Goal: Task Accomplishment & Management: Manage account settings

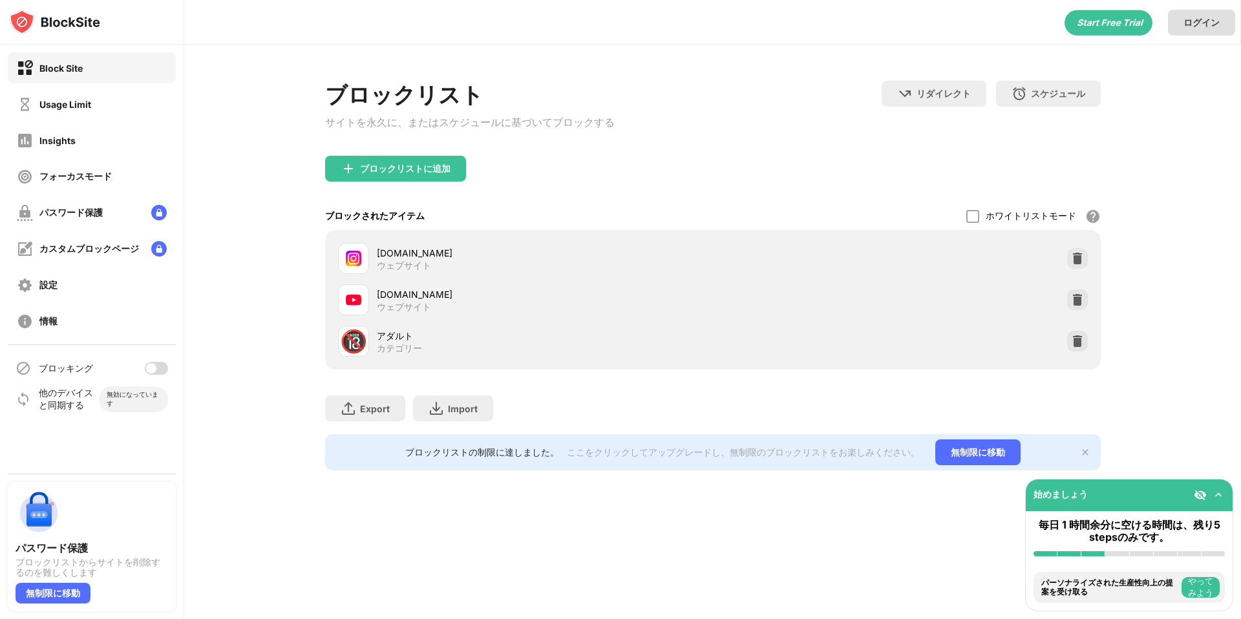
click at [1208, 23] on div "ログイン" at bounding box center [1202, 23] width 36 height 12
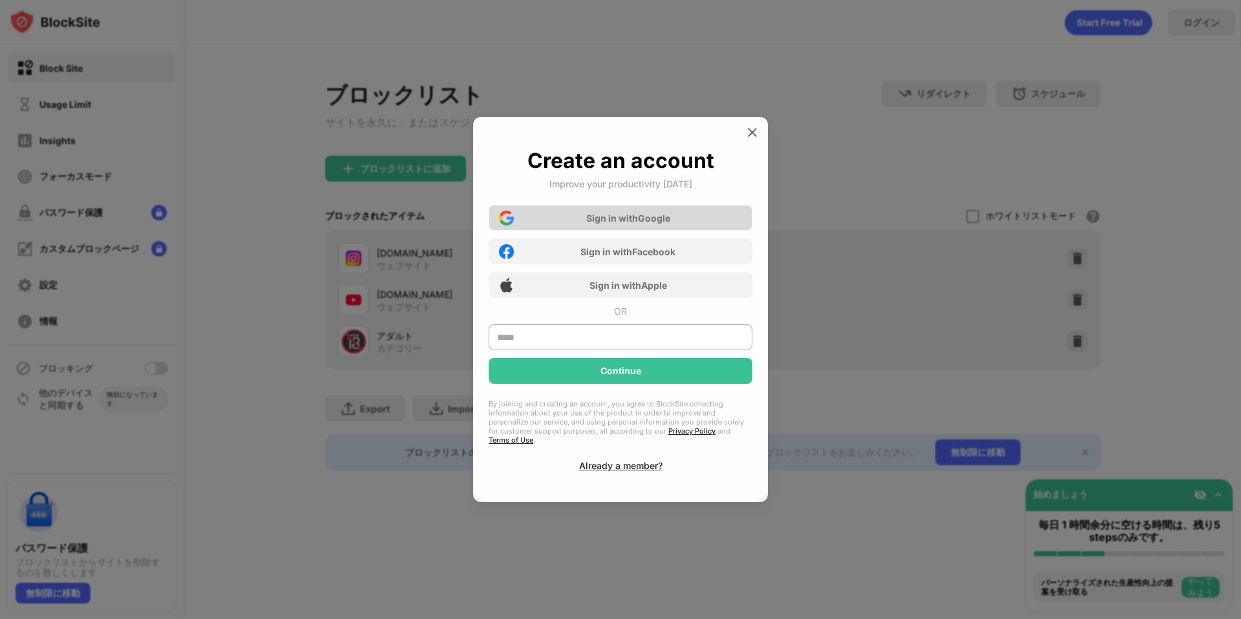
click at [633, 224] on div "Sign in with Google" at bounding box center [628, 218] width 84 height 11
click at [670, 228] on div "Sign in with Google" at bounding box center [621, 218] width 264 height 26
click at [623, 345] on input "text" at bounding box center [621, 338] width 264 height 26
type input "*"
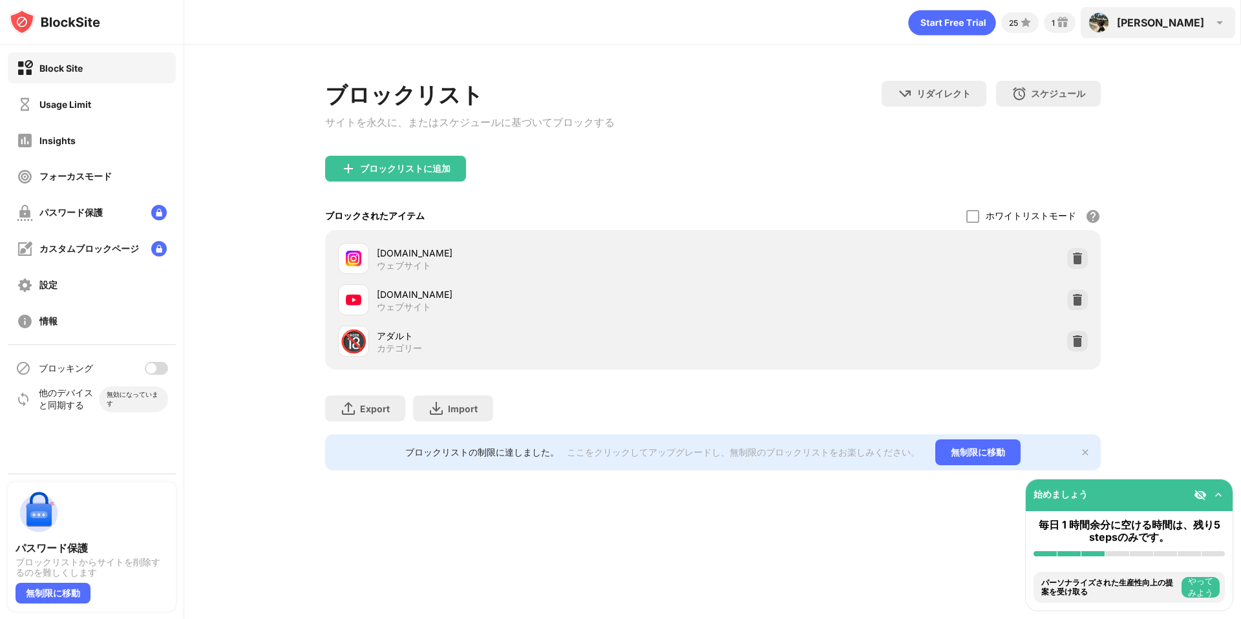
click at [1201, 29] on div "[PERSON_NAME]" at bounding box center [1160, 22] width 87 height 13
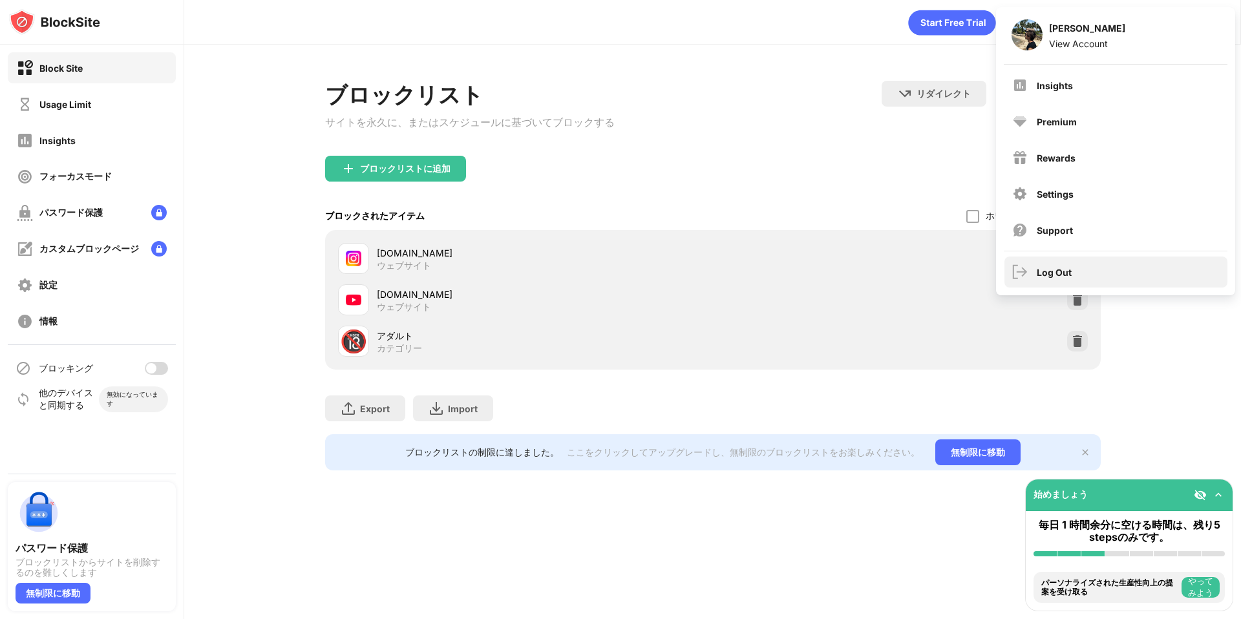
click at [1048, 265] on div "Log Out" at bounding box center [1116, 272] width 223 height 31
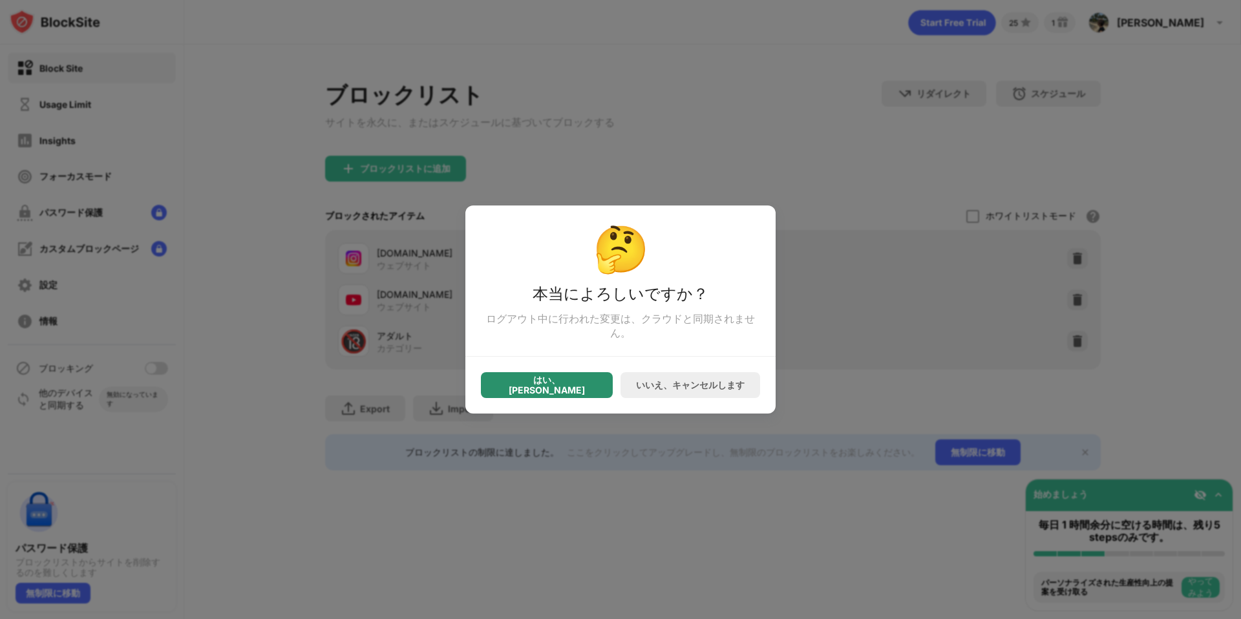
click at [586, 381] on div "はい、[PERSON_NAME]" at bounding box center [547, 385] width 132 height 26
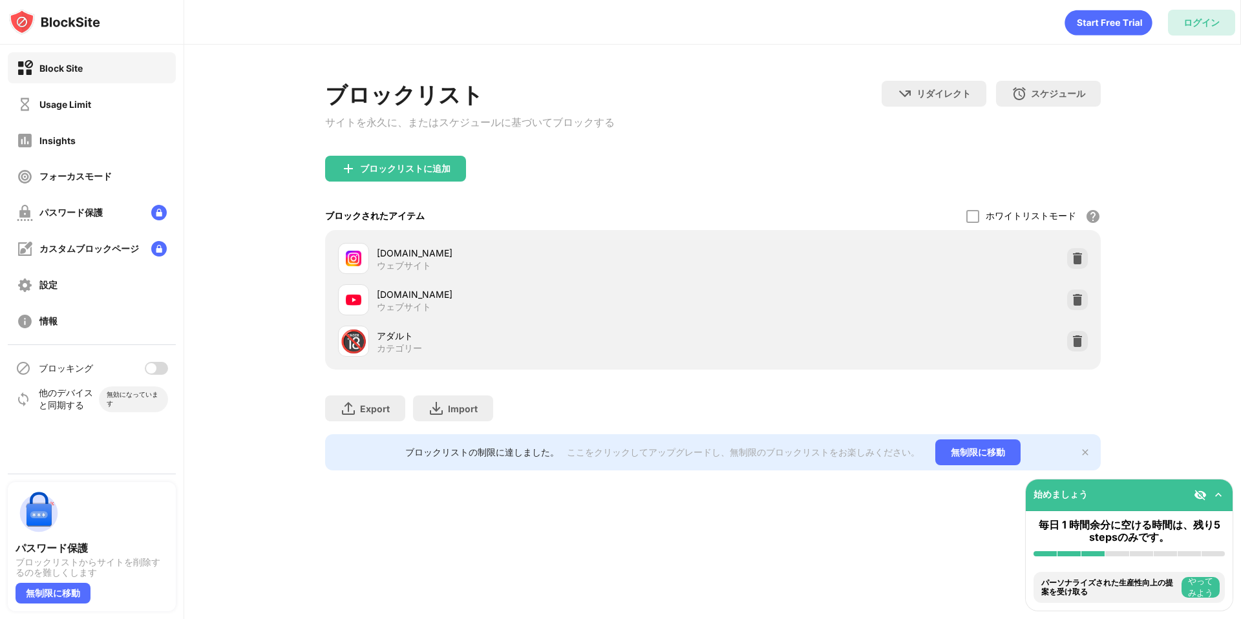
click at [1203, 17] on div "ログイン" at bounding box center [1202, 23] width 36 height 12
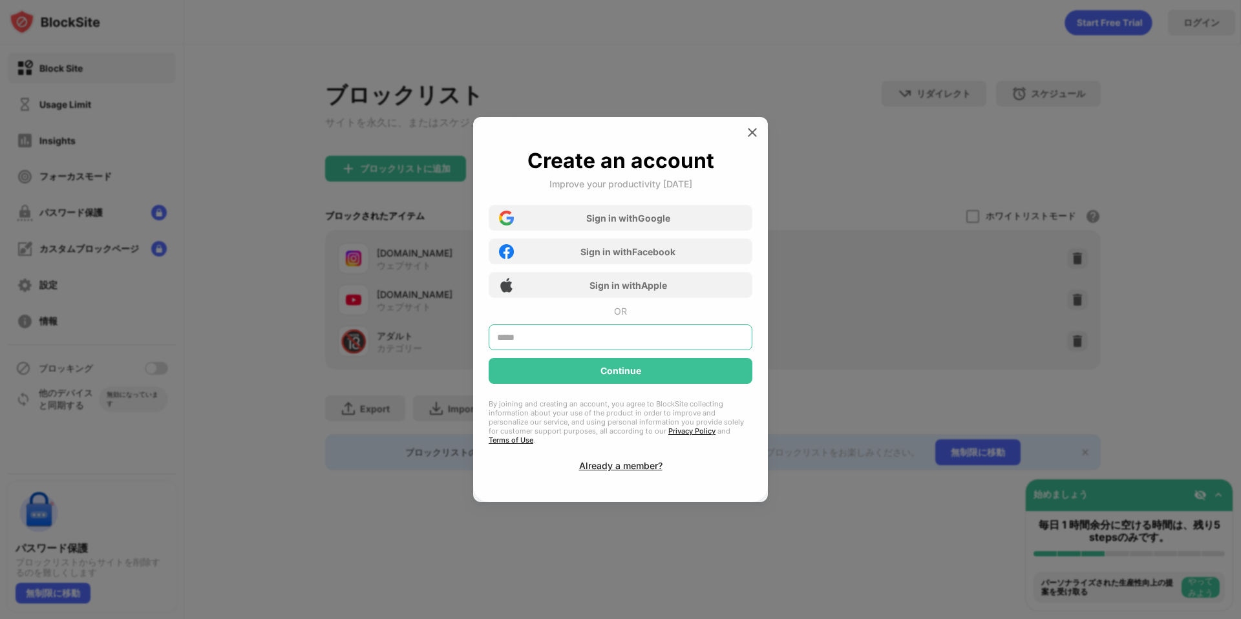
click at [599, 343] on input "text" at bounding box center [621, 338] width 264 height 26
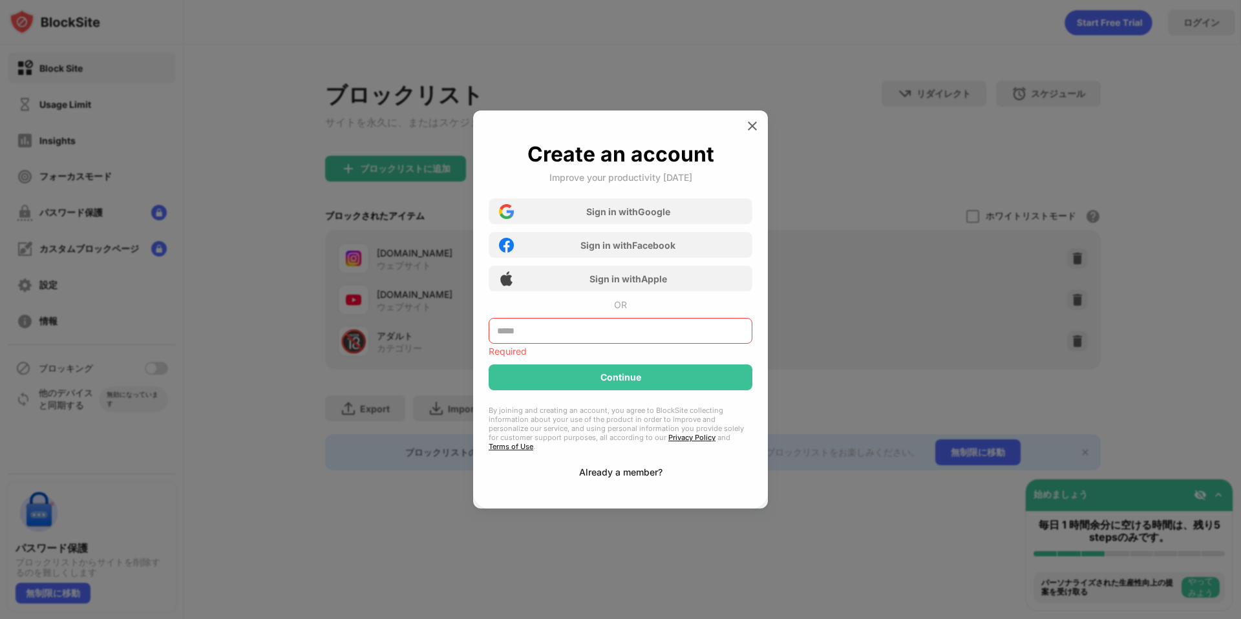
click at [637, 467] on div "Already a member?" at bounding box center [620, 472] width 83 height 11
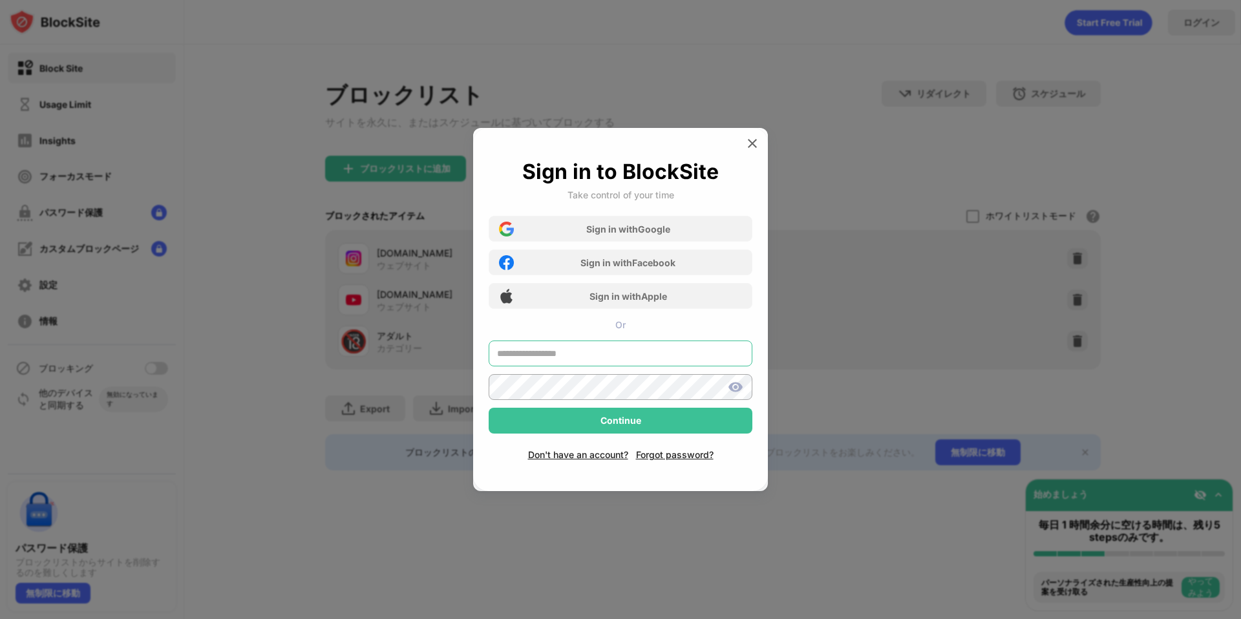
click at [590, 359] on input "text" at bounding box center [621, 354] width 264 height 26
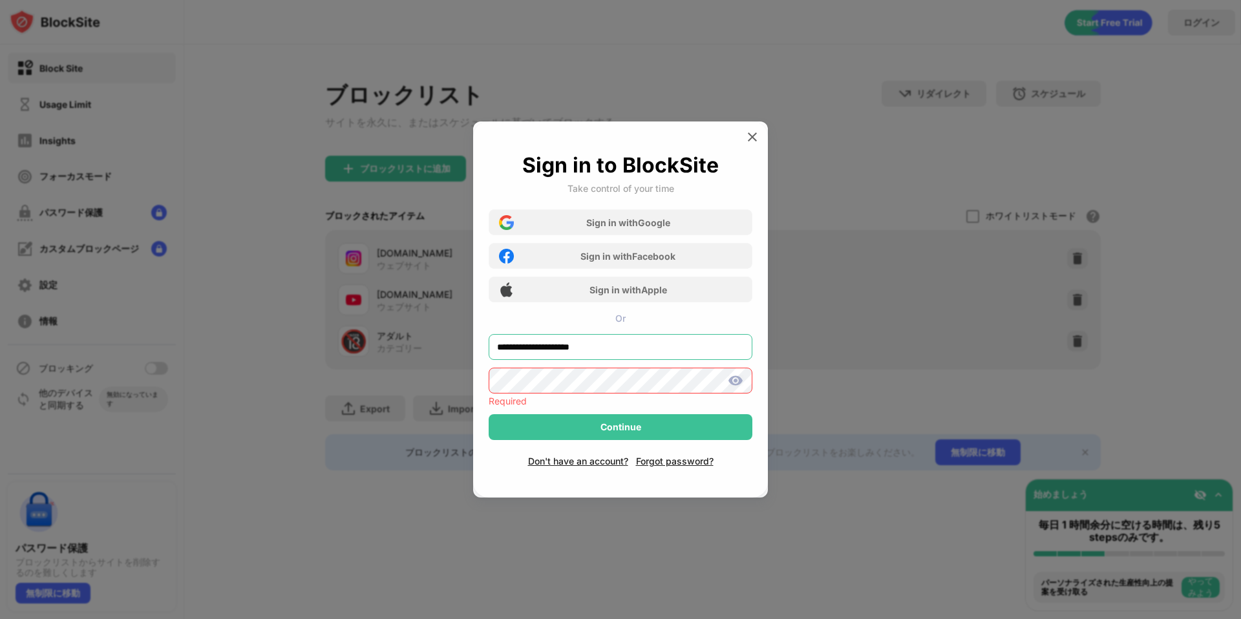
type input "**********"
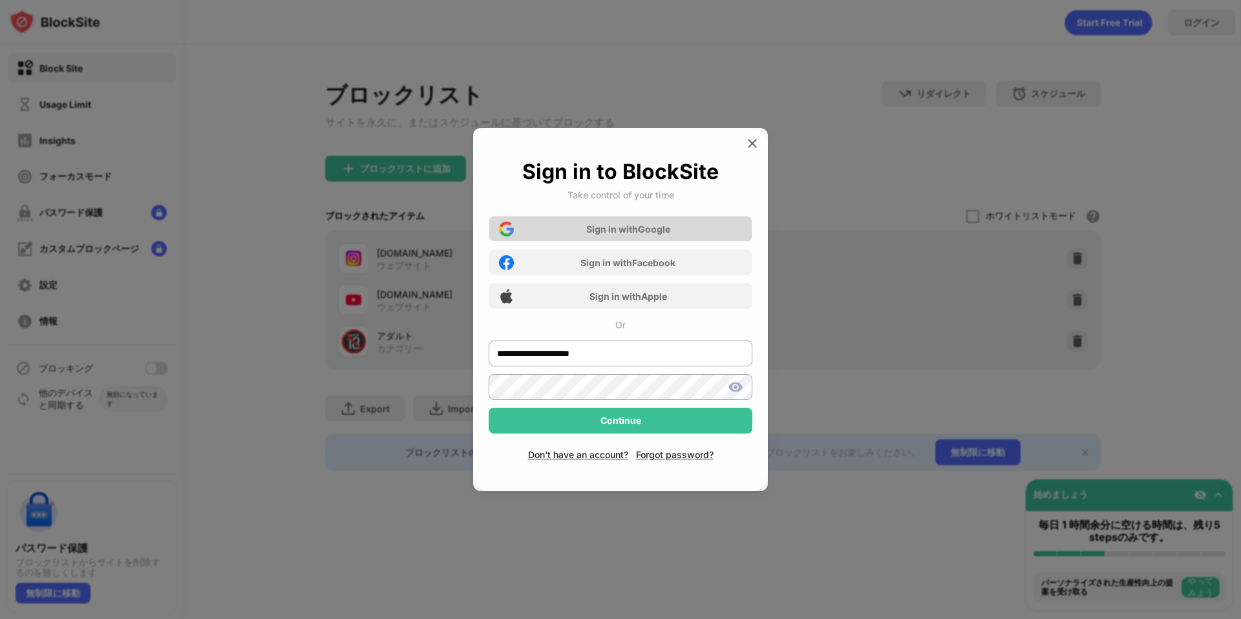
click at [648, 224] on div "Sign in with Google" at bounding box center [628, 229] width 84 height 11
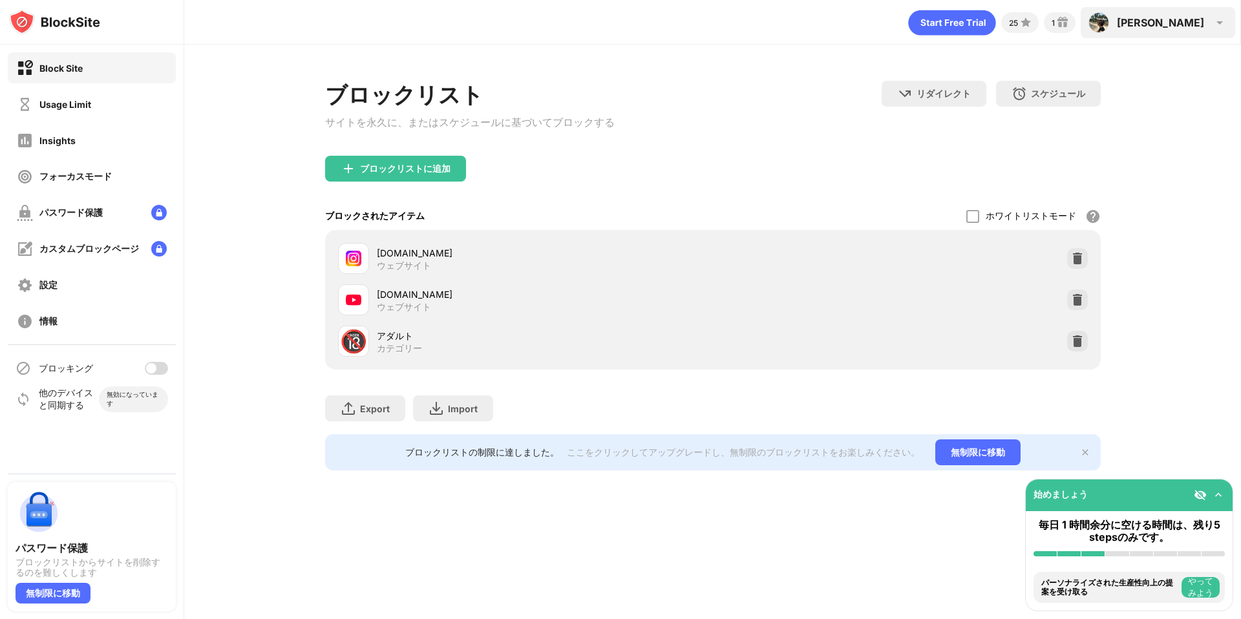
click at [1188, 21] on div "[PERSON_NAME]" at bounding box center [1160, 22] width 87 height 13
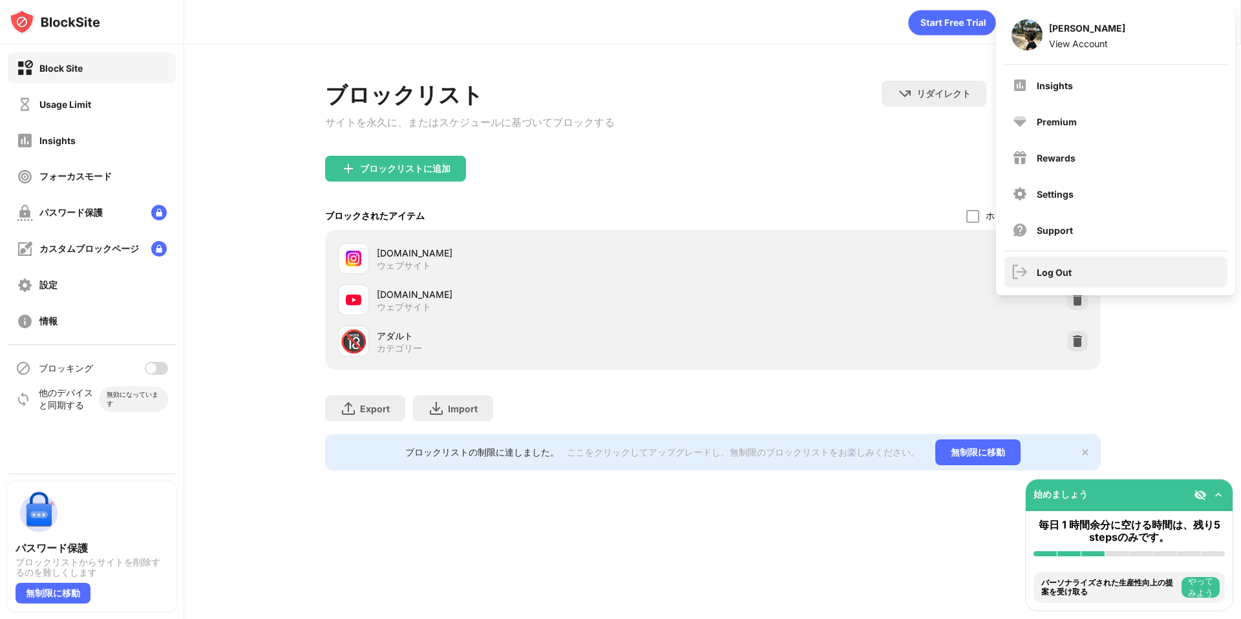
click at [1065, 283] on div "Log Out" at bounding box center [1116, 272] width 223 height 31
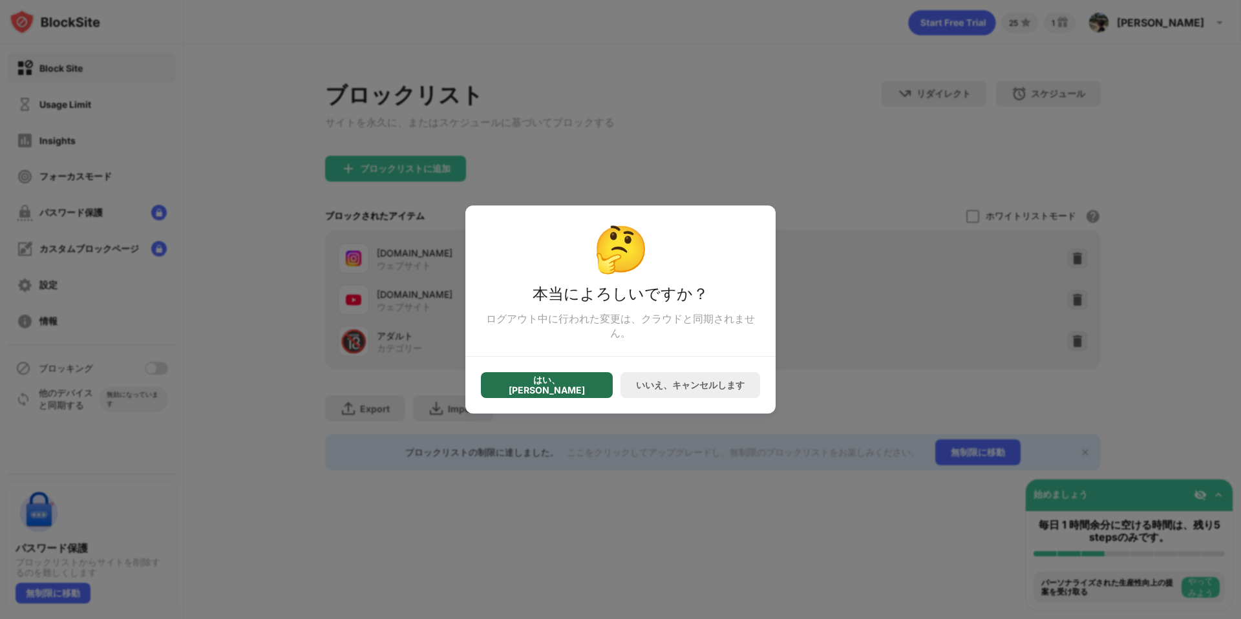
click at [579, 392] on div "はい、[PERSON_NAME]" at bounding box center [547, 385] width 132 height 26
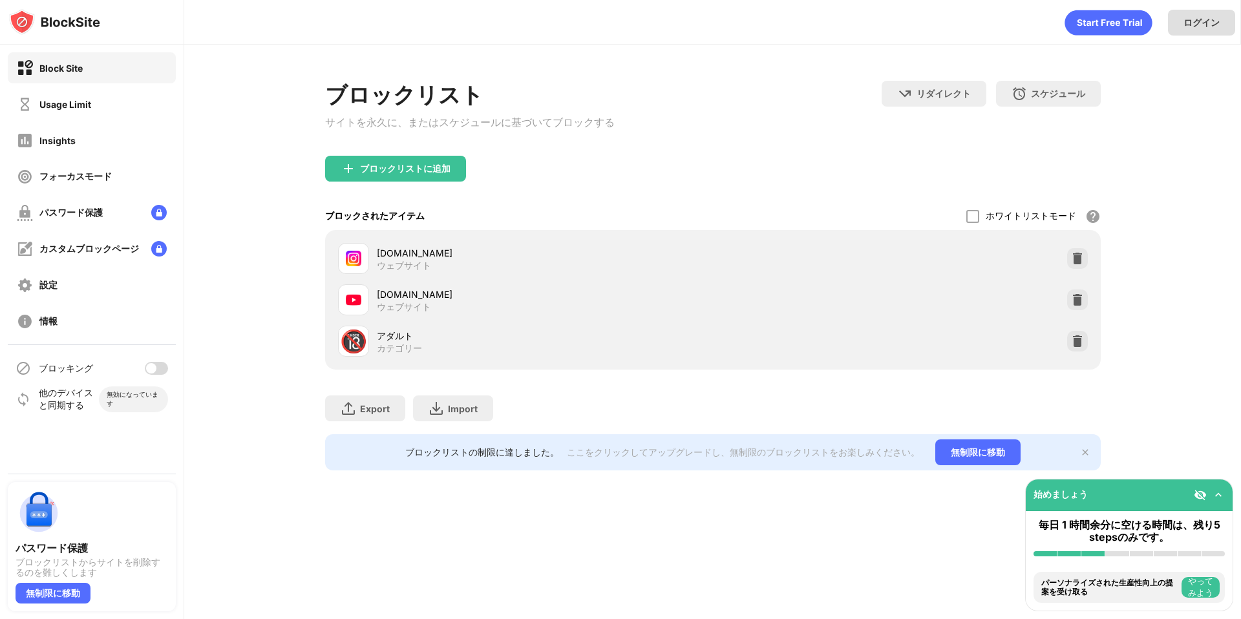
click at [1213, 25] on div "ログイン" at bounding box center [1202, 23] width 36 height 12
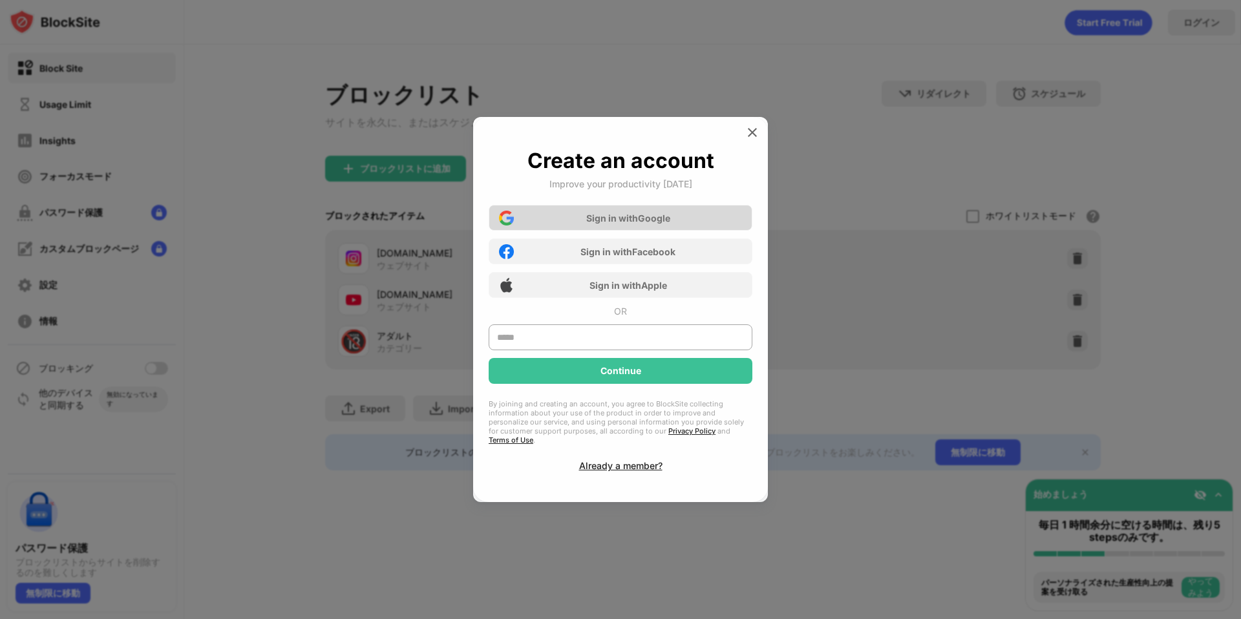
click at [675, 221] on div "Sign in with Google" at bounding box center [621, 218] width 264 height 26
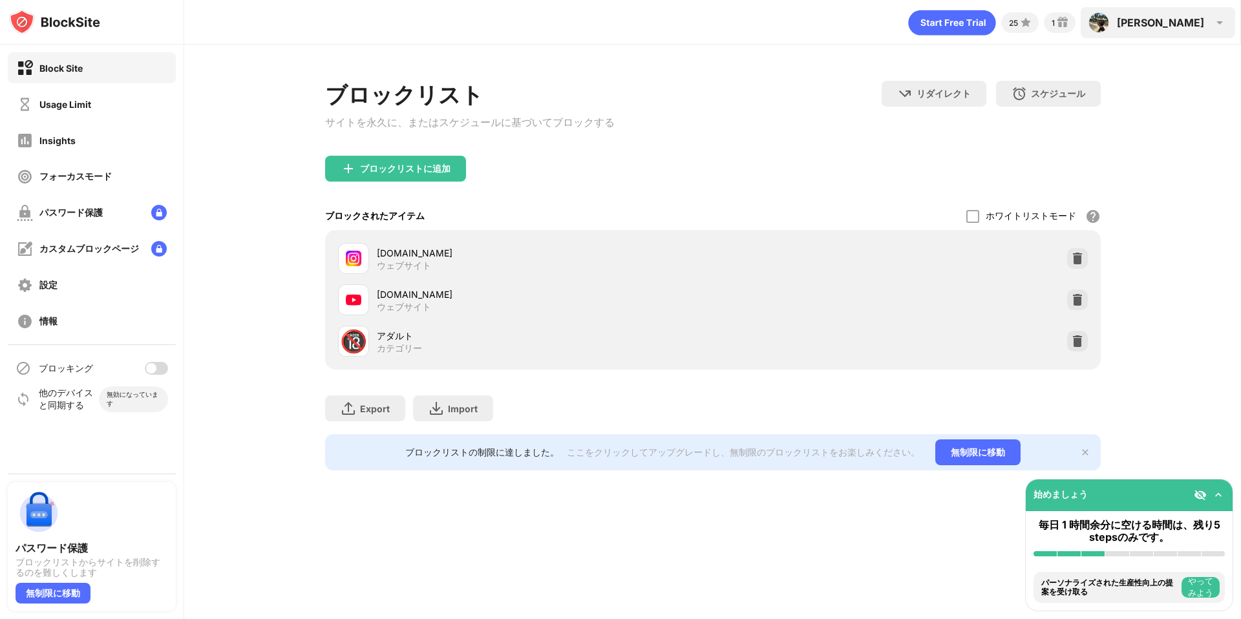
click at [1187, 28] on div "[PERSON_NAME]" at bounding box center [1160, 22] width 87 height 13
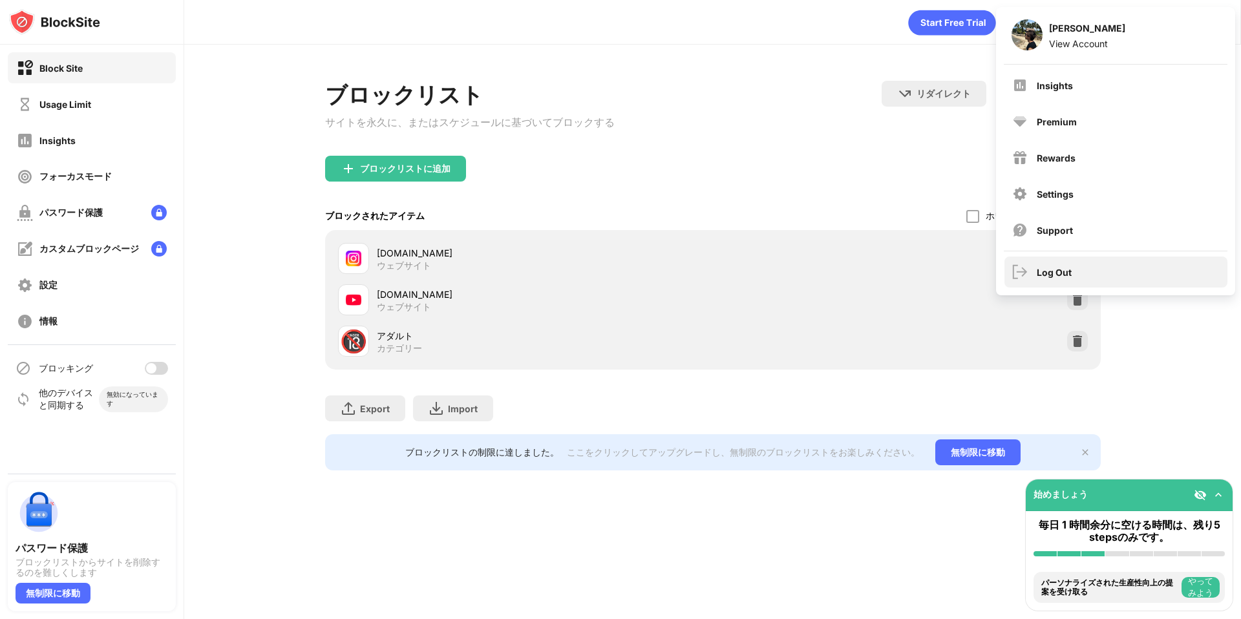
click at [1078, 284] on div "Log Out" at bounding box center [1116, 272] width 223 height 31
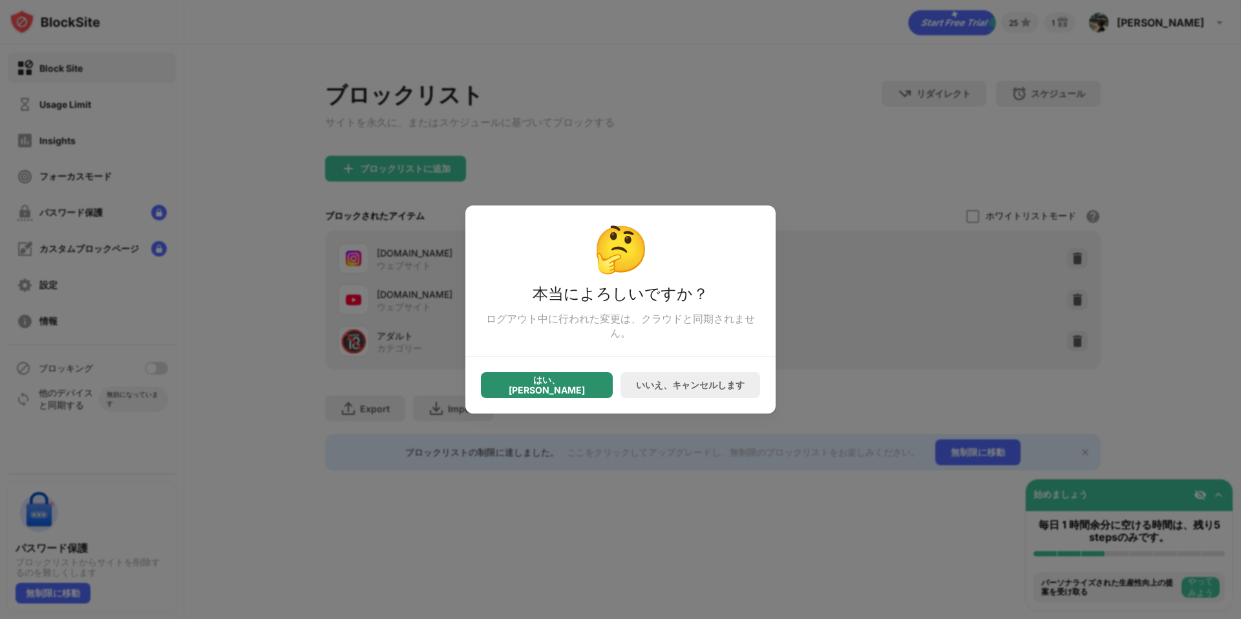
click at [593, 394] on div "はい、[PERSON_NAME]" at bounding box center [547, 385] width 132 height 26
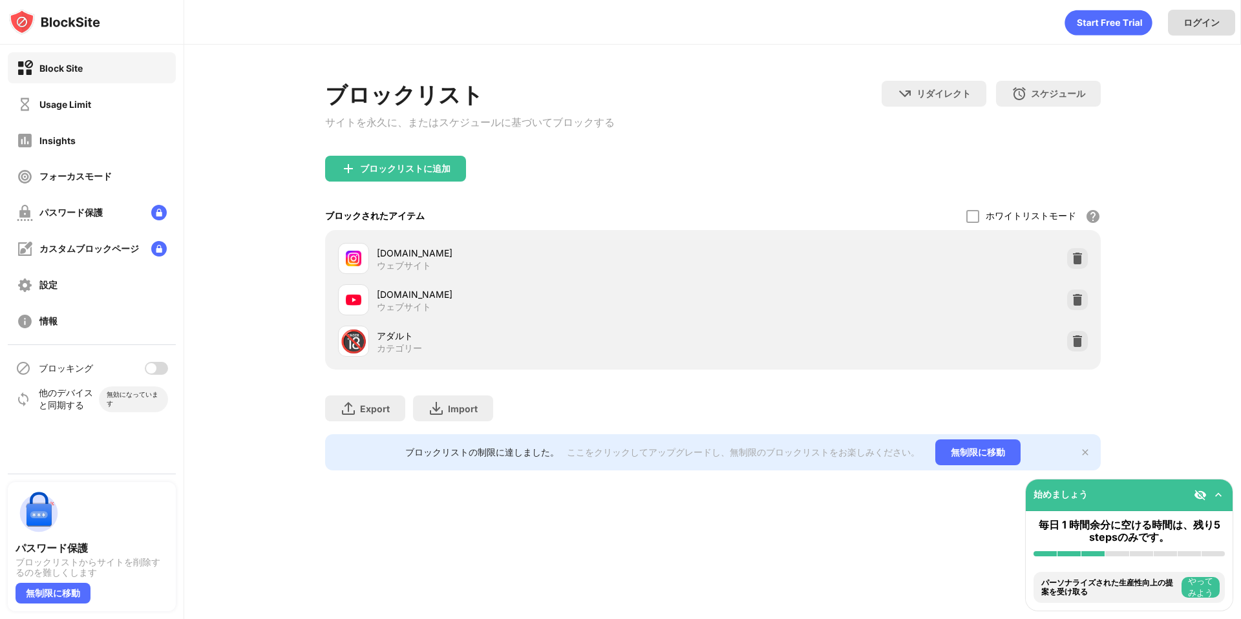
click at [1209, 30] on div "ログイン" at bounding box center [1201, 23] width 67 height 26
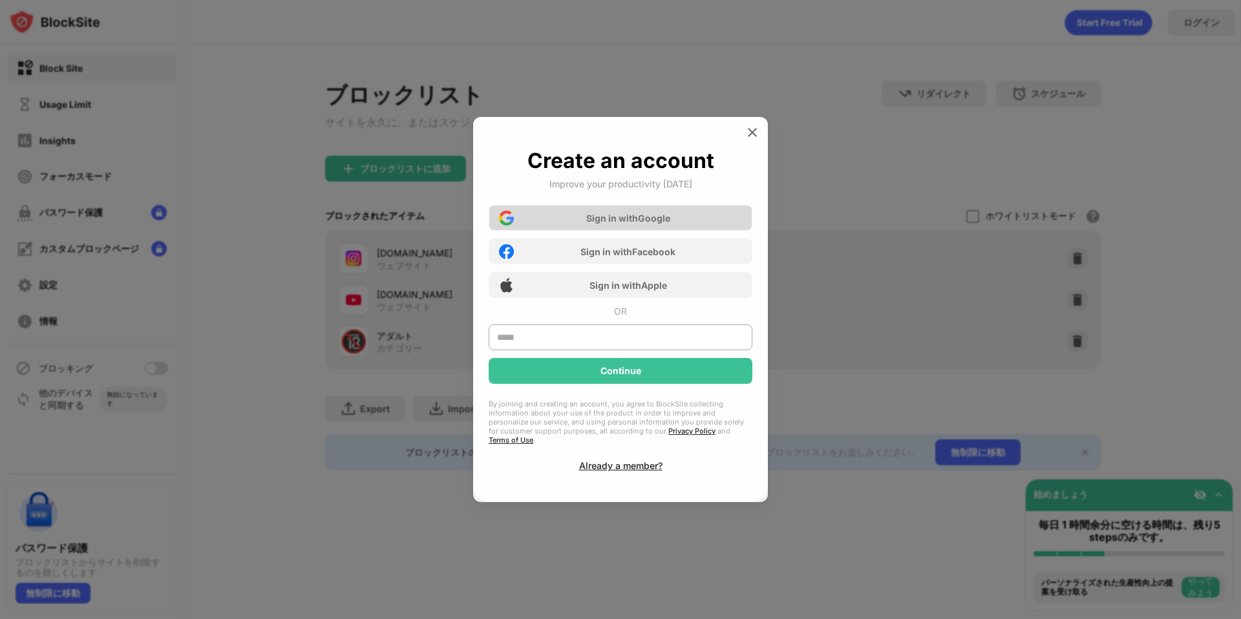
click at [631, 224] on div "Sign in with Google" at bounding box center [628, 218] width 84 height 11
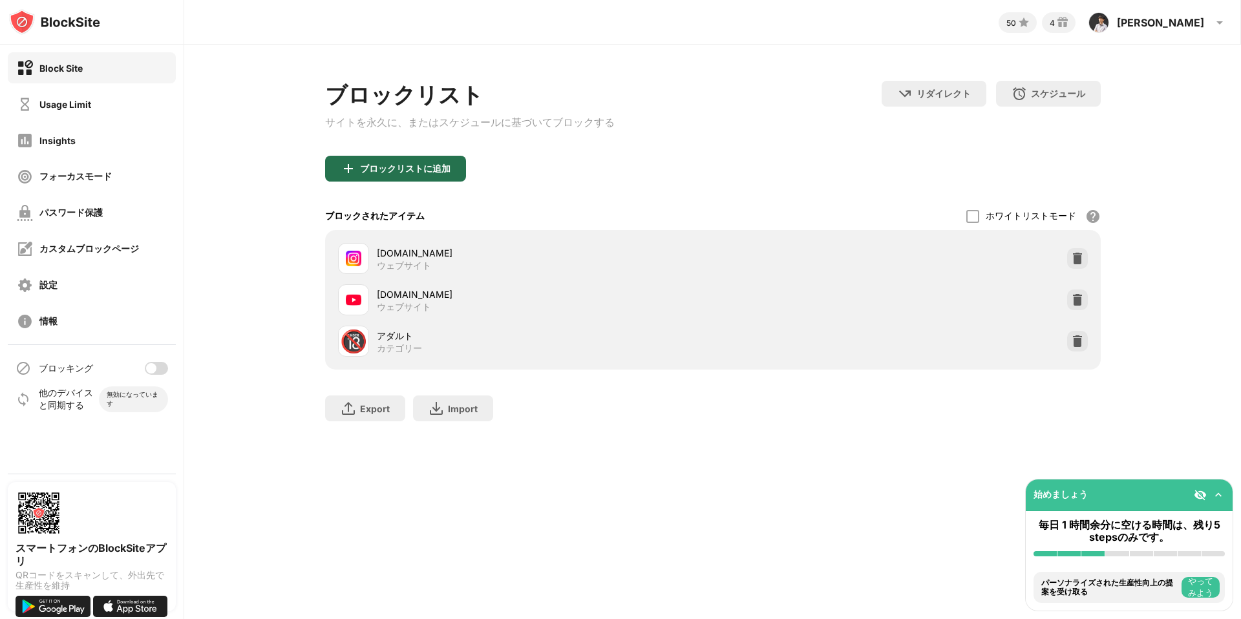
click at [420, 182] on div "ブロックリストに追加" at bounding box center [395, 169] width 141 height 26
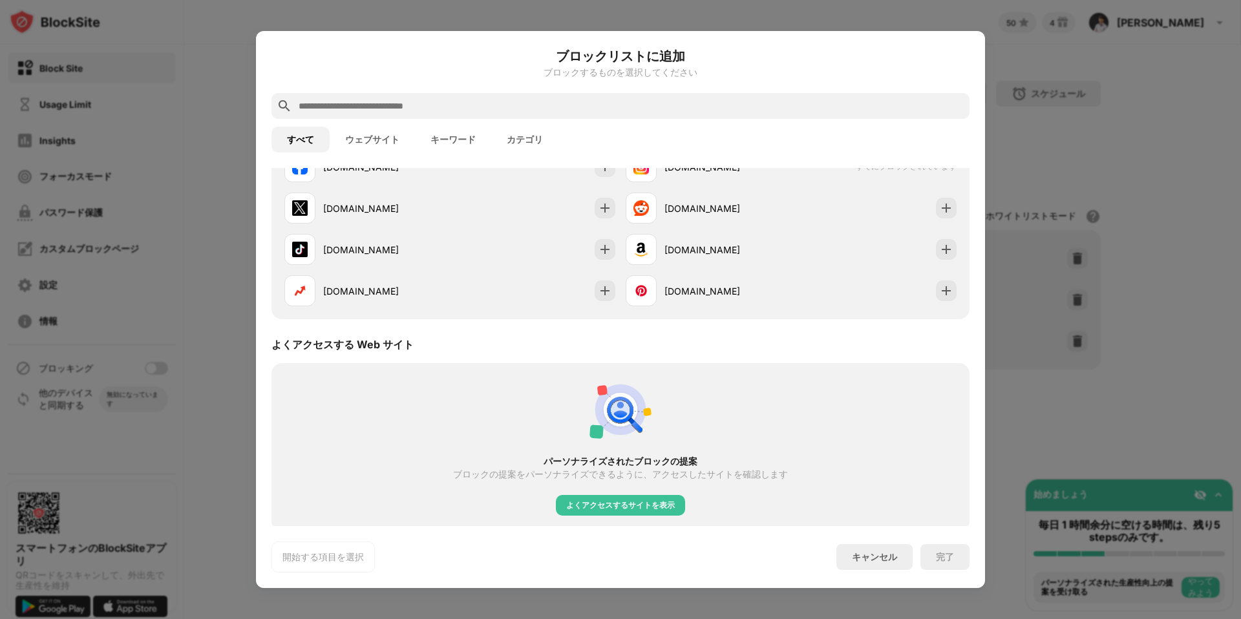
scroll to position [242, 0]
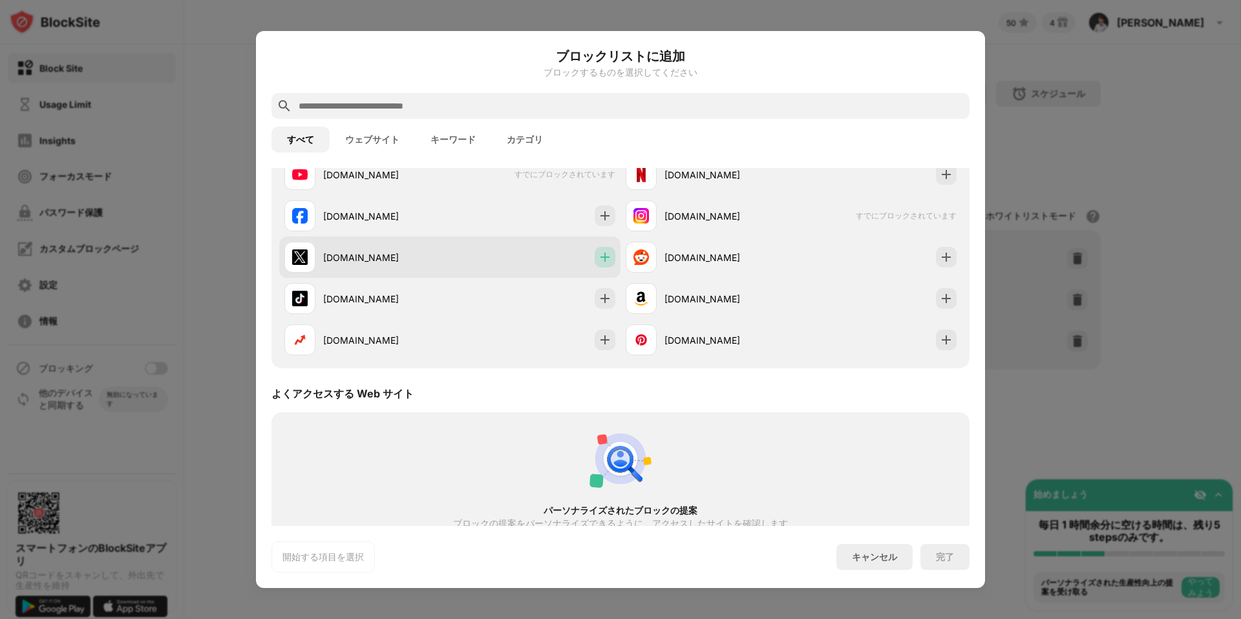
click at [607, 251] on img at bounding box center [605, 257] width 13 height 13
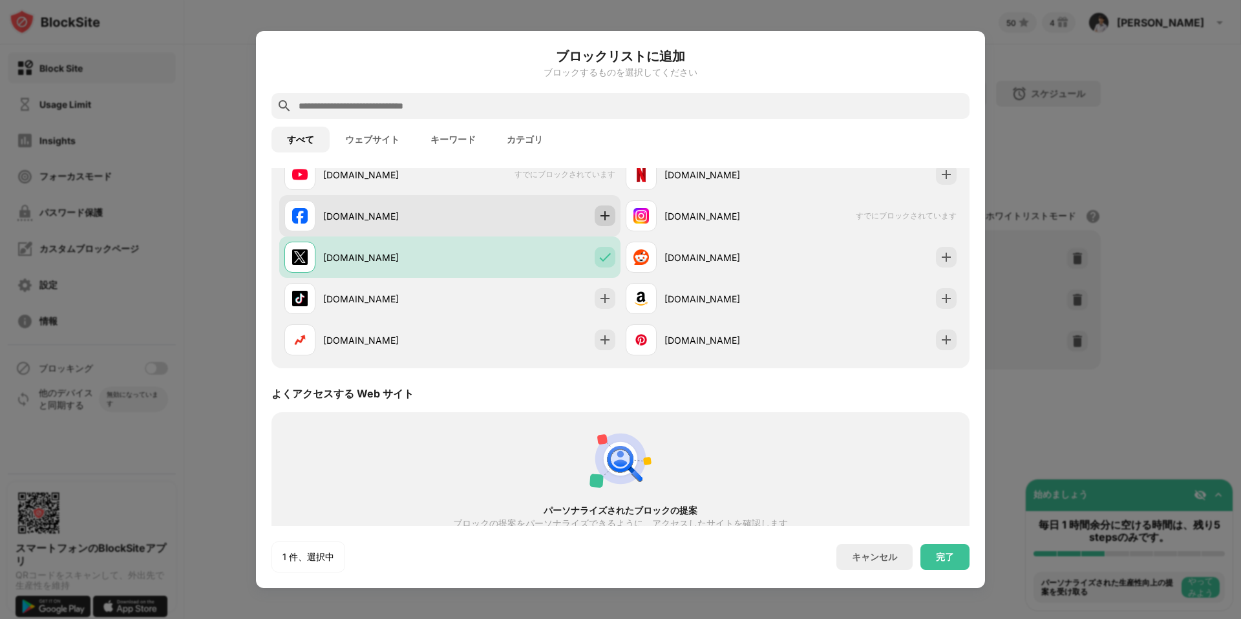
click at [608, 216] on img at bounding box center [605, 215] width 13 height 13
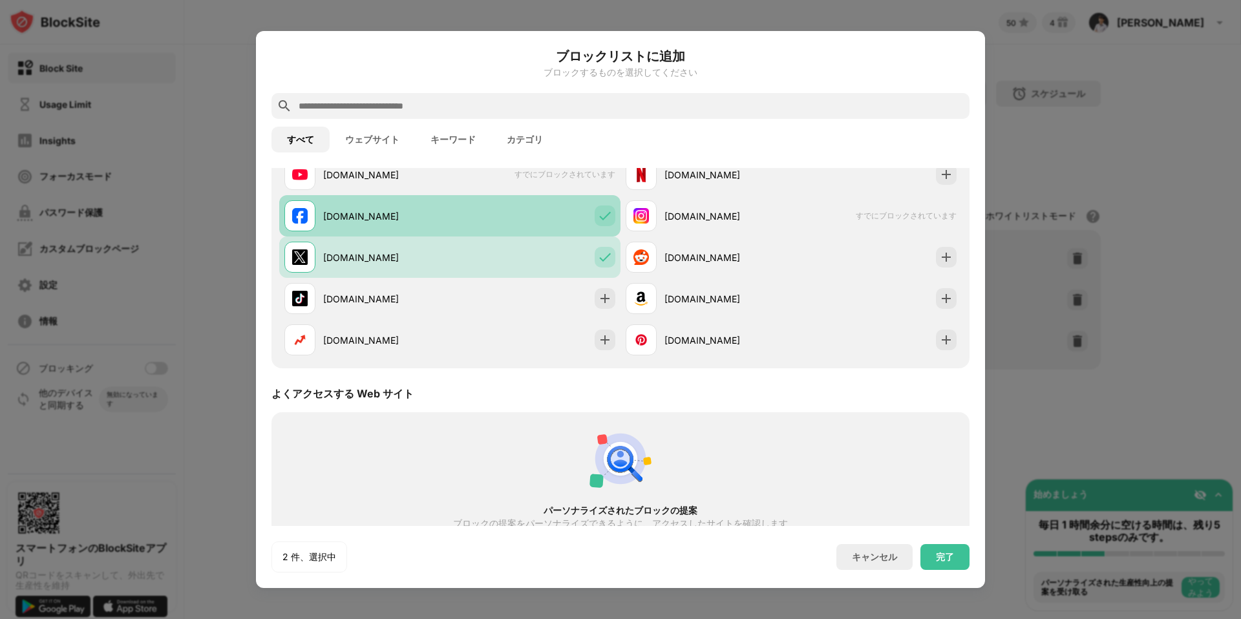
scroll to position [178, 0]
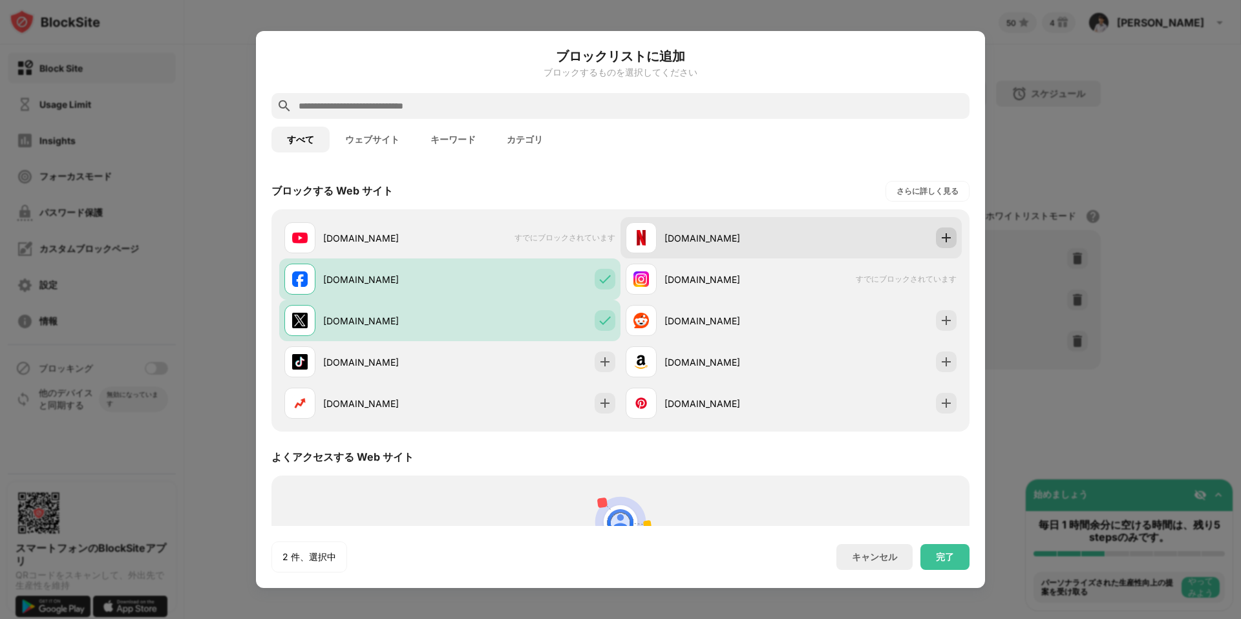
click at [941, 237] on img at bounding box center [946, 237] width 13 height 13
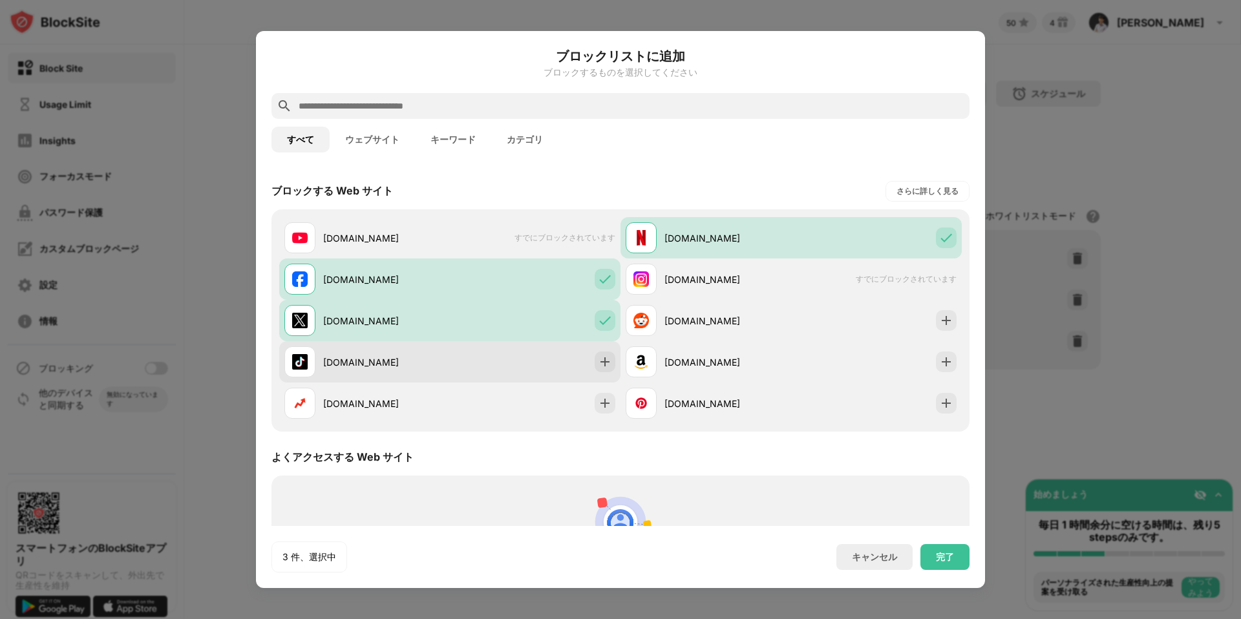
scroll to position [191, 0]
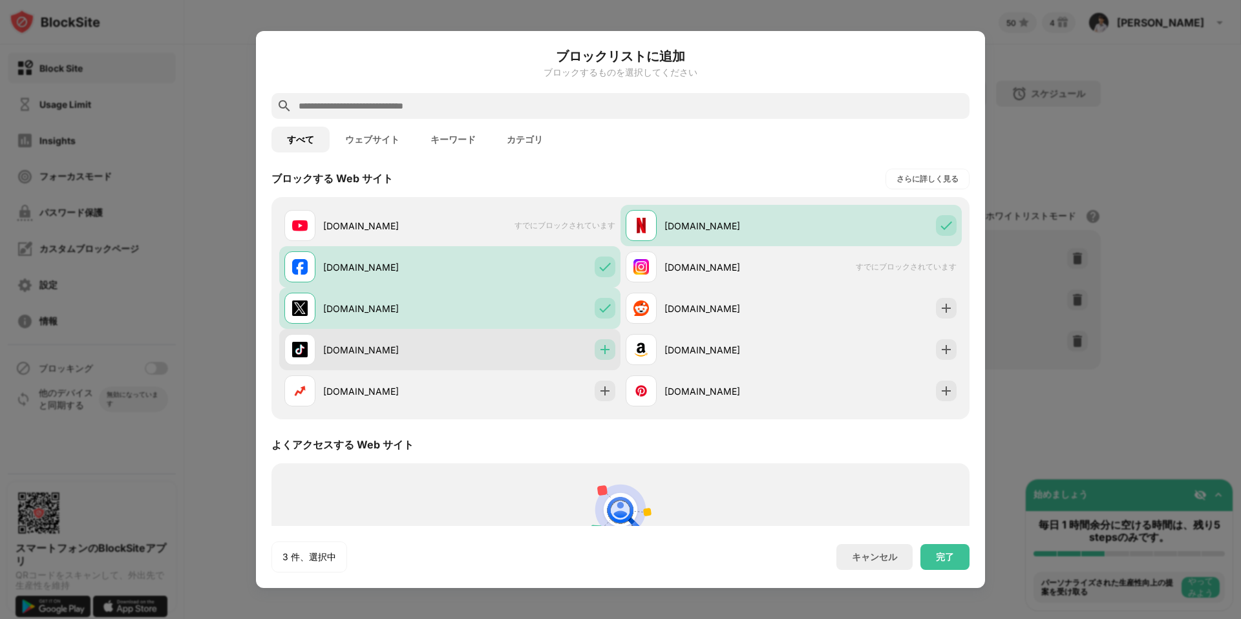
click at [599, 346] on img at bounding box center [605, 349] width 13 height 13
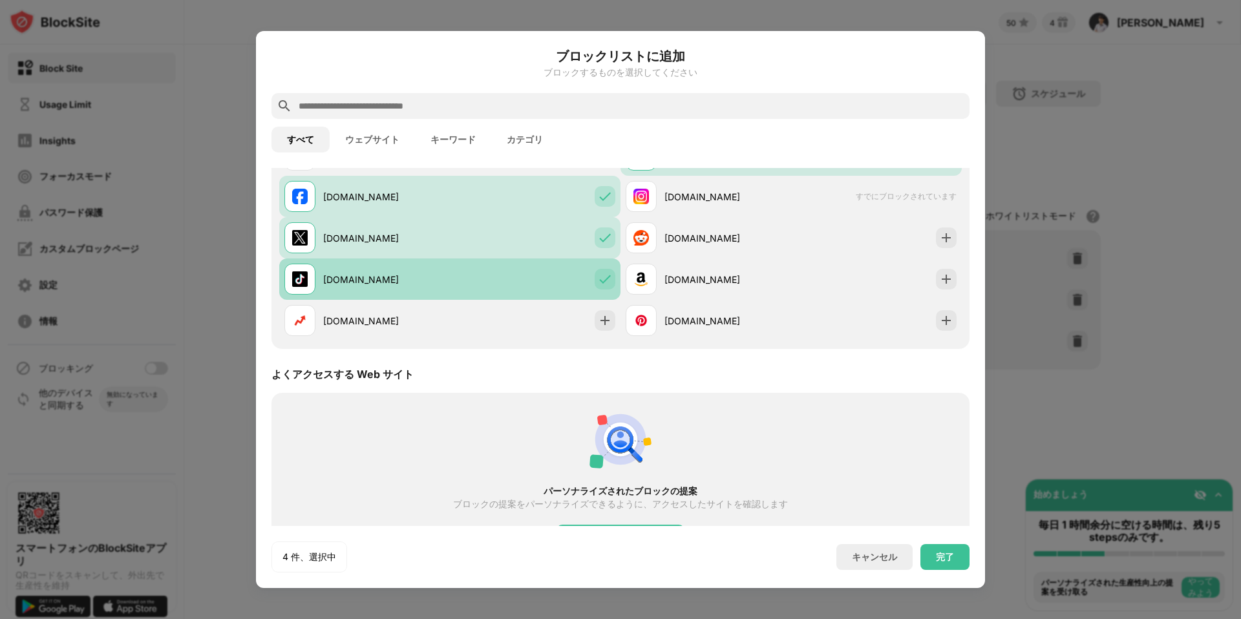
scroll to position [266, 0]
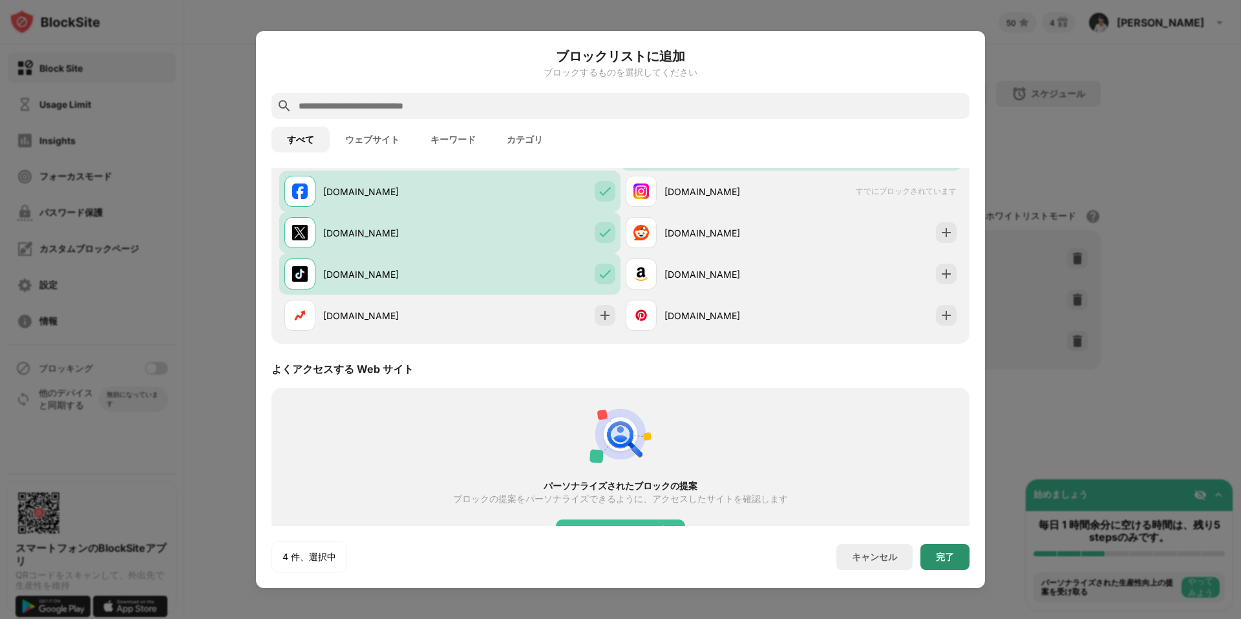
click at [932, 564] on div "完了" at bounding box center [945, 557] width 49 height 26
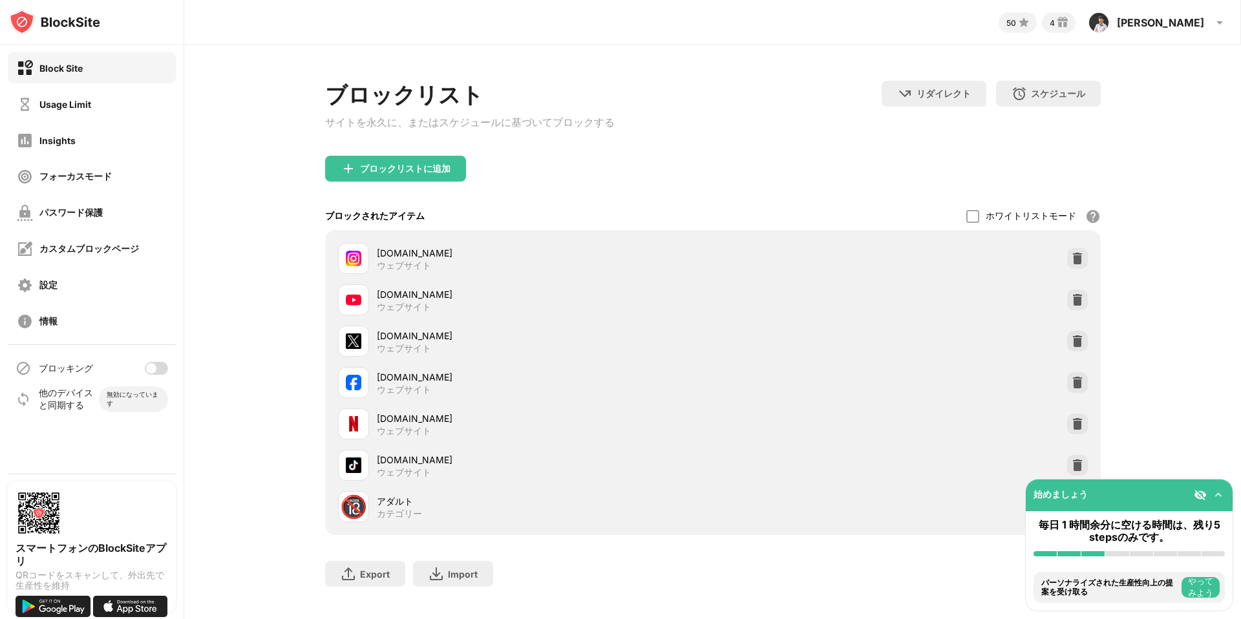
scroll to position [23, 0]
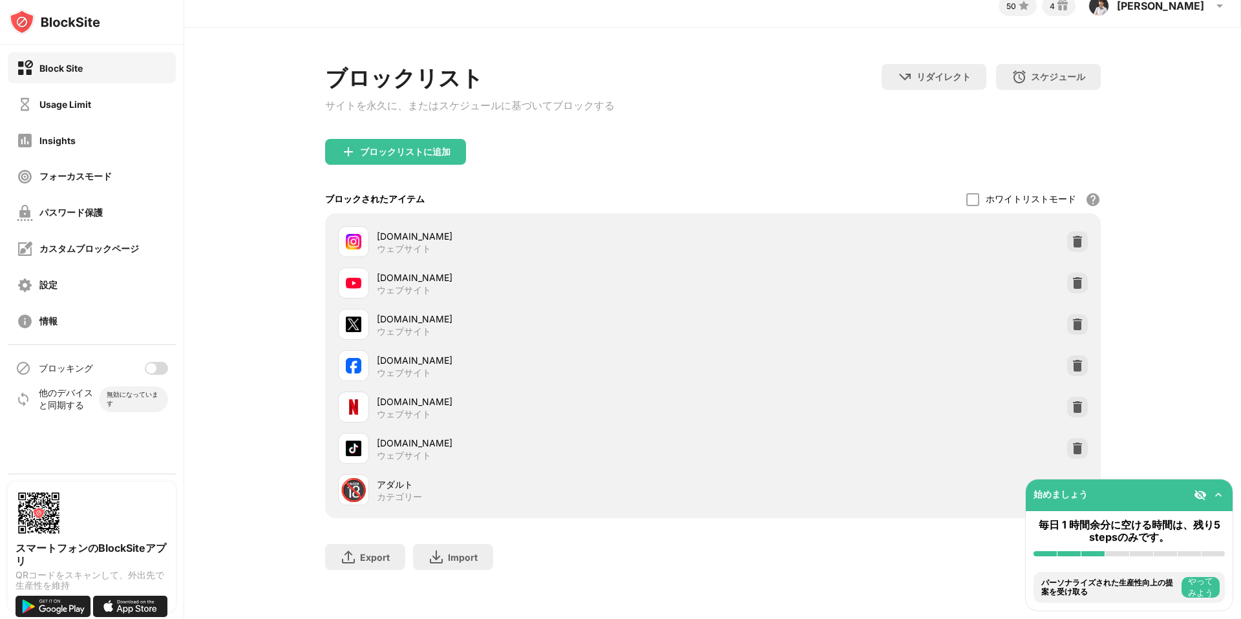
click at [151, 372] on div at bounding box center [151, 368] width 10 height 10
click at [215, 356] on div "ブロックリスト サイトを永久に、またはスケジュールに基づいてブロックする リダイレクト クリックしてリダイレクトのウェブサイトを設定する スケジュール ブロッ…" at bounding box center [712, 323] width 1057 height 591
